Goal: Information Seeking & Learning: Learn about a topic

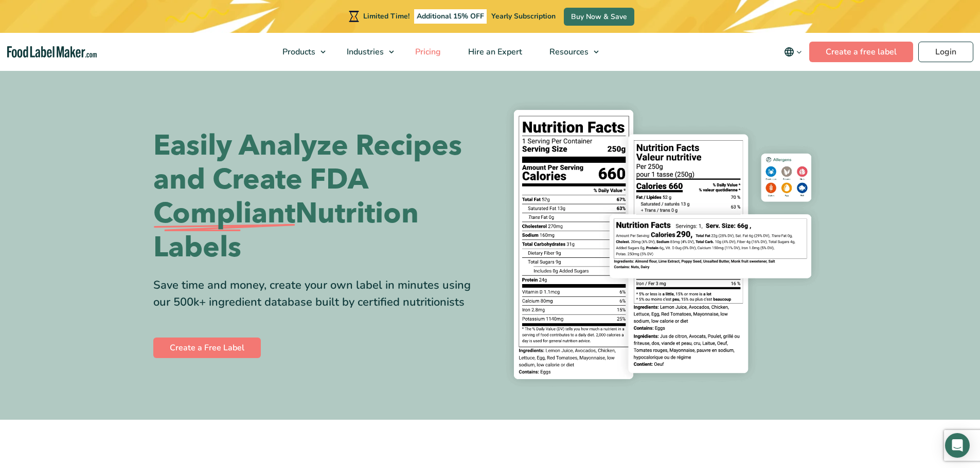
click at [438, 56] on span "Pricing" at bounding box center [427, 51] width 30 height 11
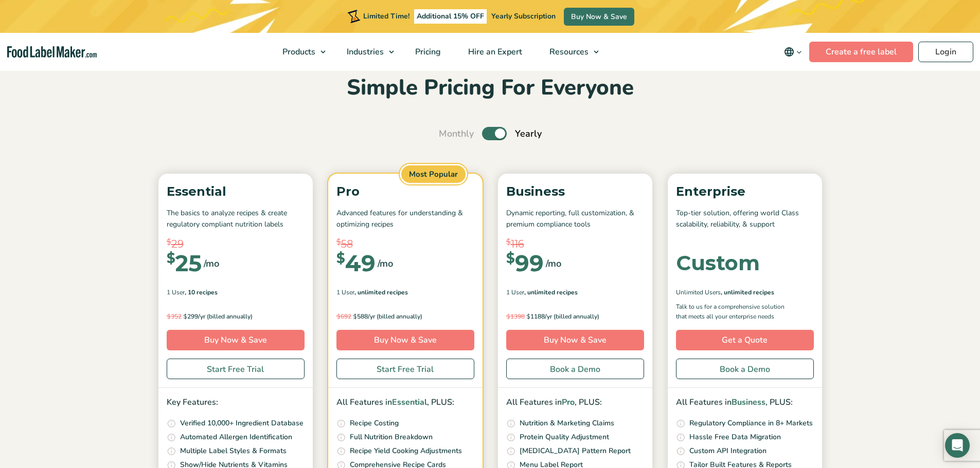
scroll to position [103, 0]
